Goal: Find specific page/section: Find specific page/section

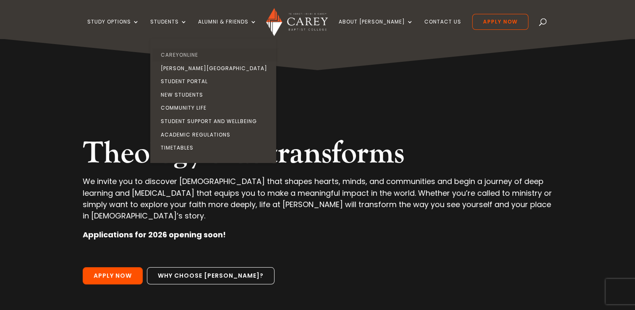
click at [194, 53] on link "CareyOnline" at bounding box center [215, 54] width 126 height 13
click at [188, 146] on link "Timetables" at bounding box center [215, 147] width 126 height 13
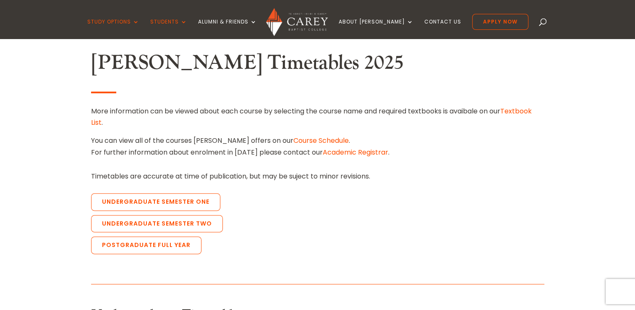
scroll to position [252, 0]
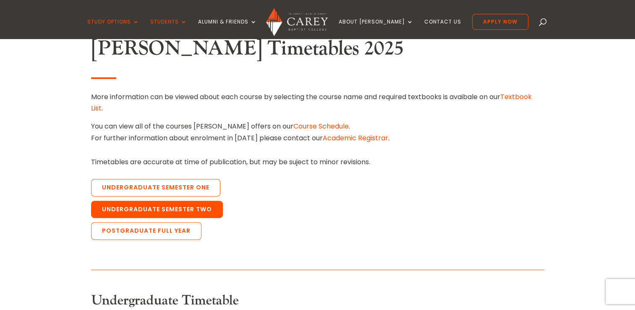
click at [169, 209] on link "Undergraduate Semester Two" at bounding box center [157, 210] width 132 height 18
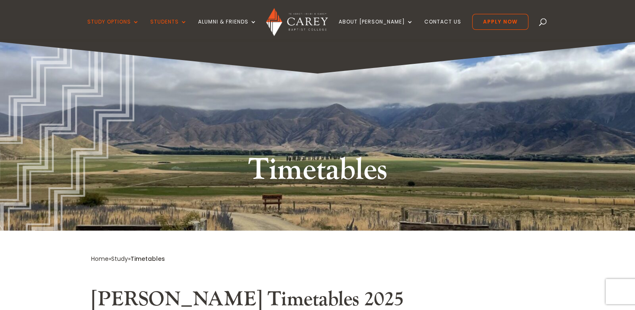
scroll to position [0, 0]
